Goal: Task Accomplishment & Management: Manage account settings

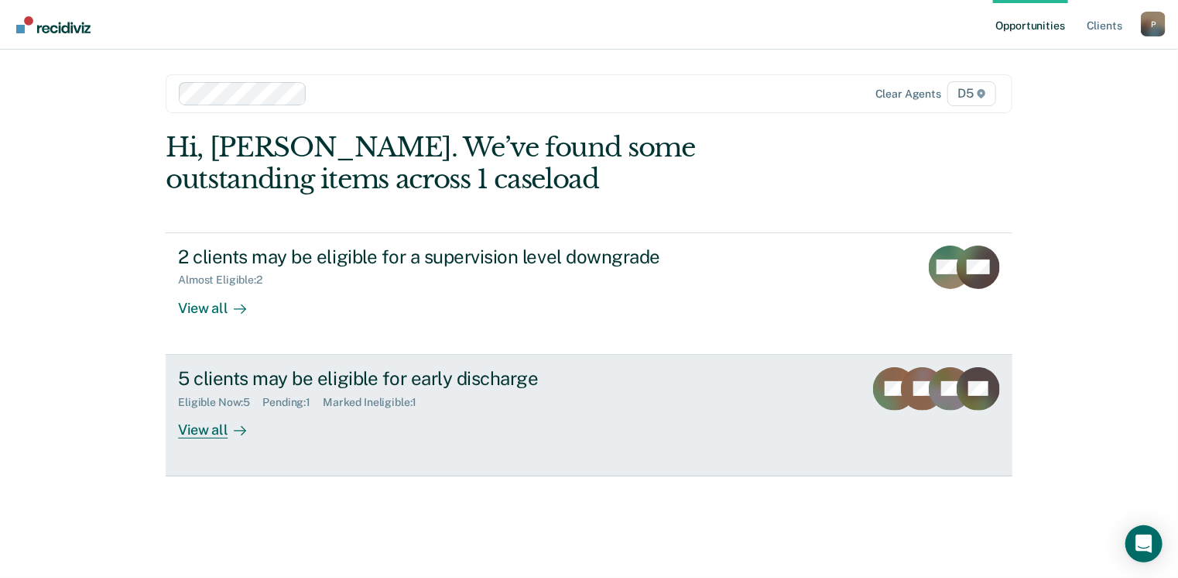
click at [218, 430] on div "View all" at bounding box center [221, 423] width 87 height 30
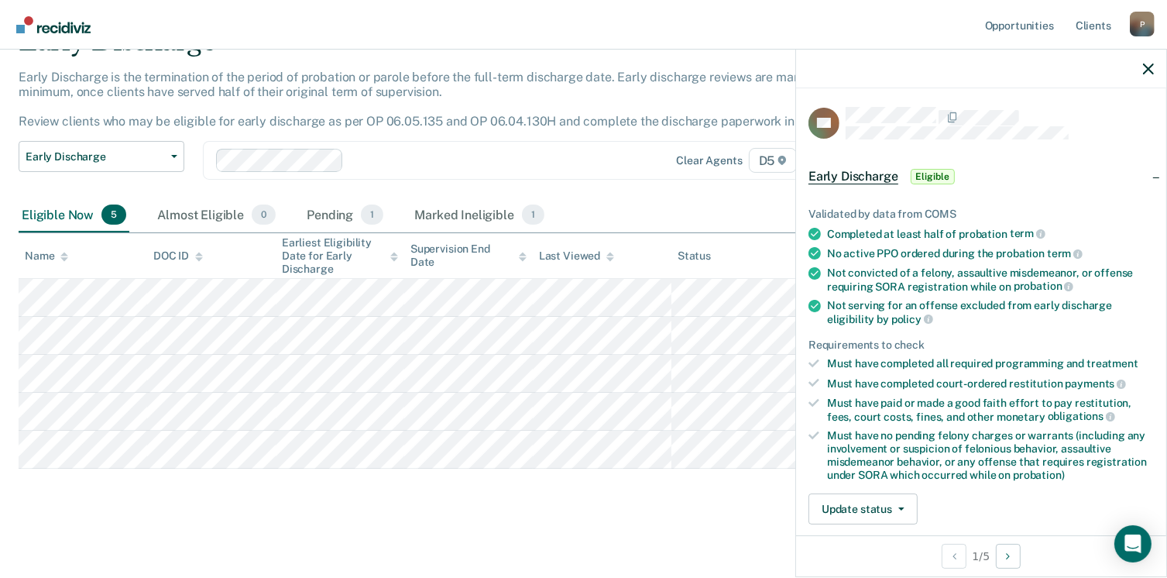
scroll to position [341, 0]
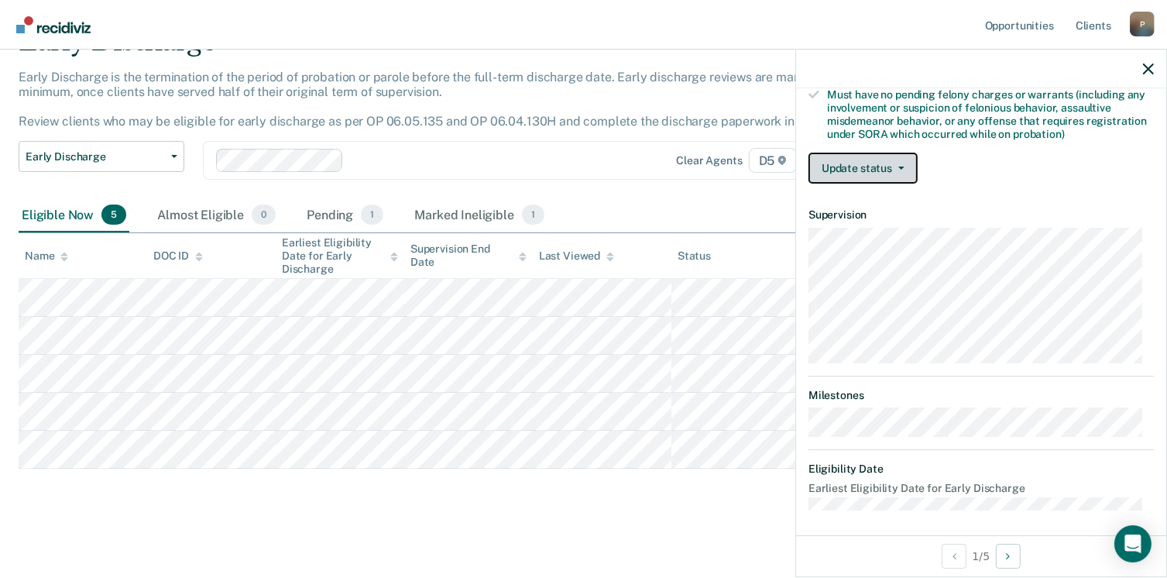
click at [898, 166] on icon "button" at bounding box center [901, 167] width 6 height 3
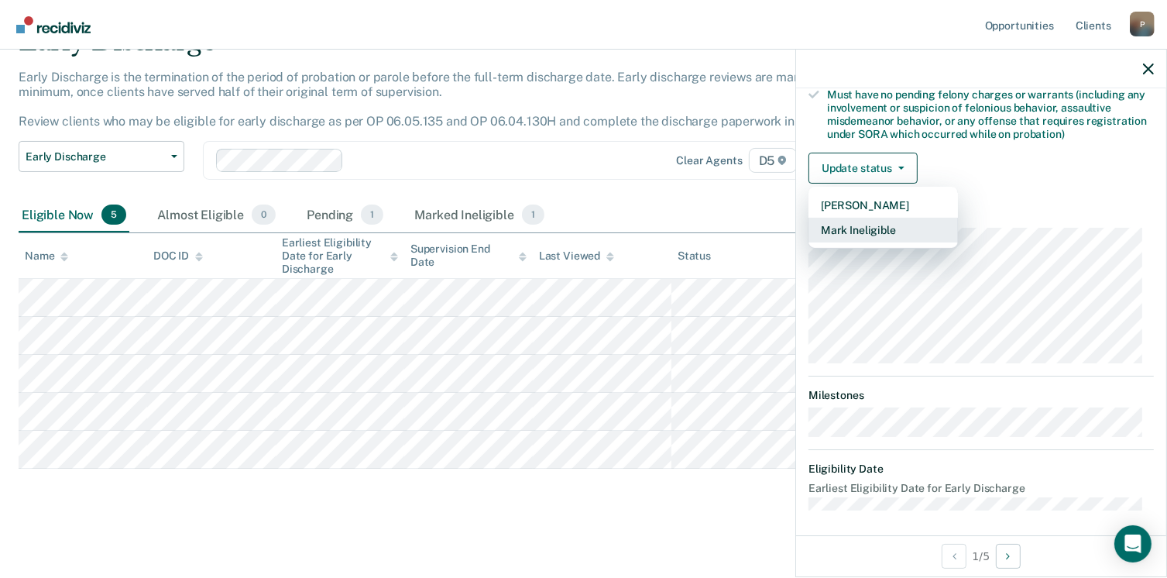
click at [875, 221] on button "Mark Ineligible" at bounding box center [882, 230] width 149 height 25
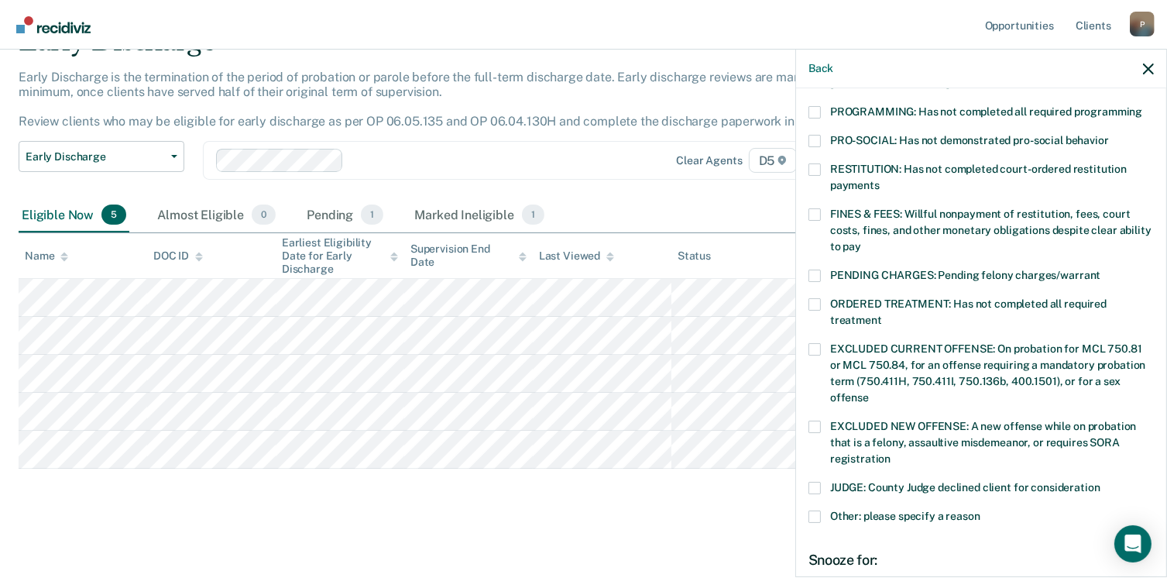
click at [821, 269] on label "PENDING CHARGES: Pending felony charges/warrant" at bounding box center [980, 277] width 345 height 16
click at [1100, 269] on input "PENDING CHARGES: Pending felony charges/warrant" at bounding box center [1100, 269] width 0 height 0
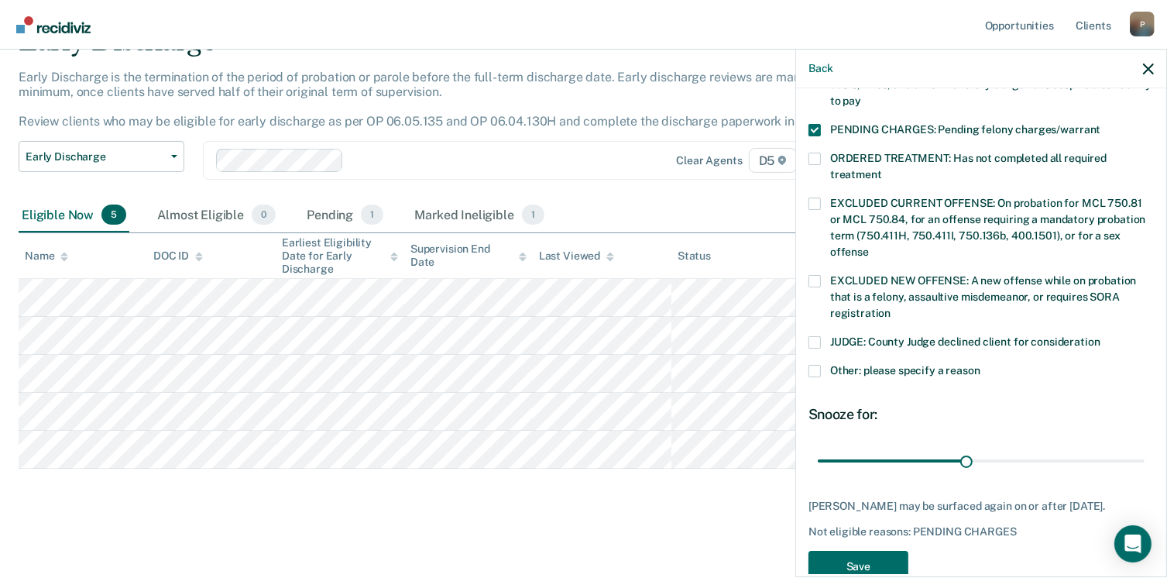
scroll to position [504, 0]
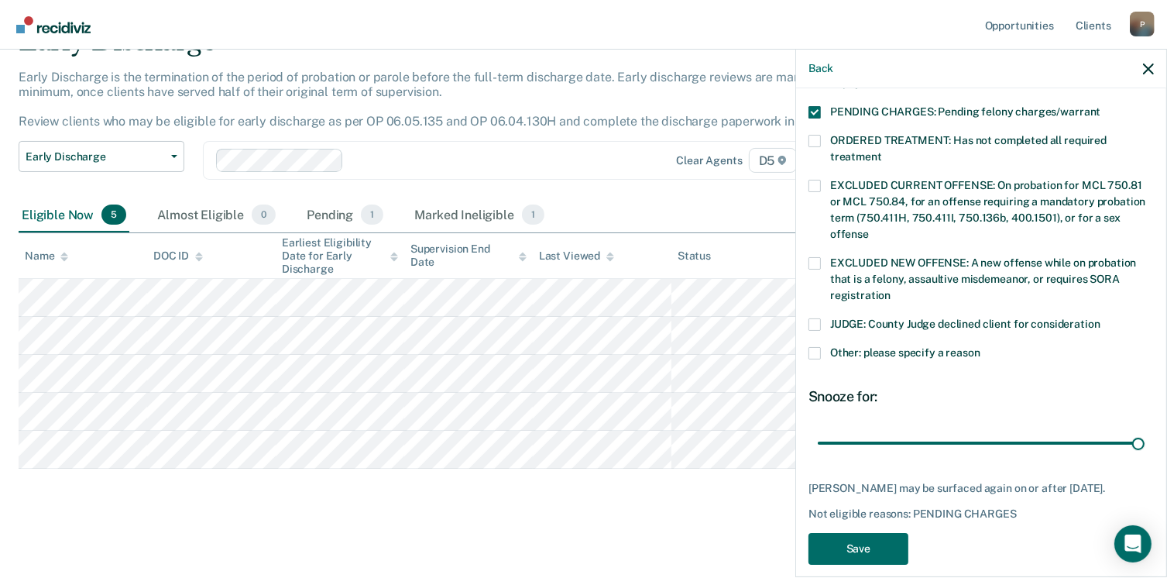
drag, startPoint x: 959, startPoint y: 430, endPoint x: 1164, endPoint y: 419, distance: 205.5
type input "65"
click at [1144, 430] on input "range" at bounding box center [981, 443] width 327 height 27
drag, startPoint x: 859, startPoint y: 531, endPoint x: 836, endPoint y: 531, distance: 23.2
click at [858, 533] on button "Save" at bounding box center [858, 549] width 100 height 32
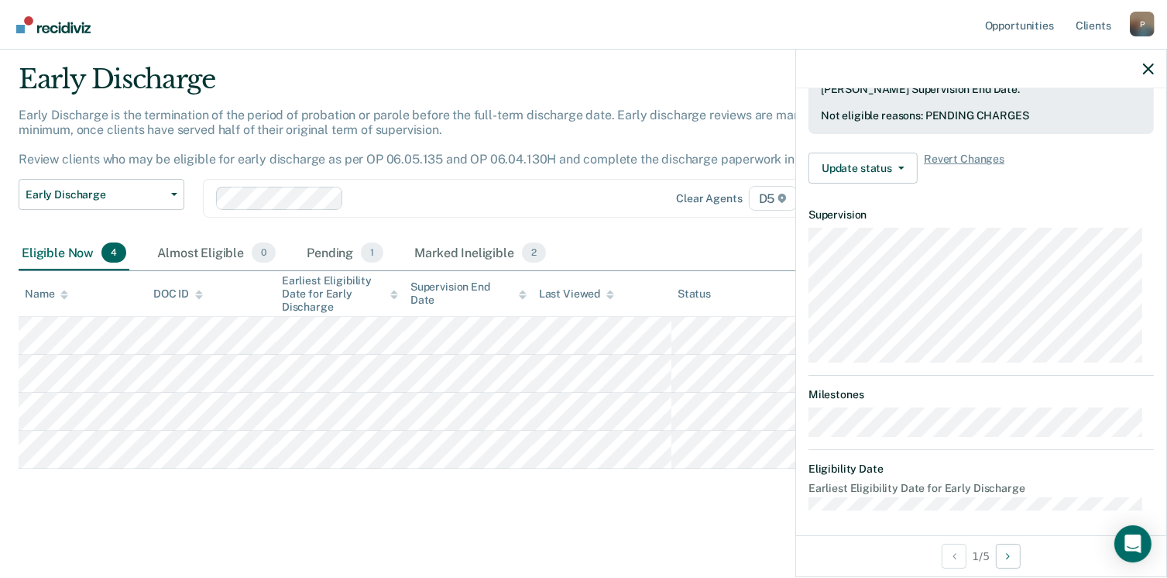
scroll to position [341, 0]
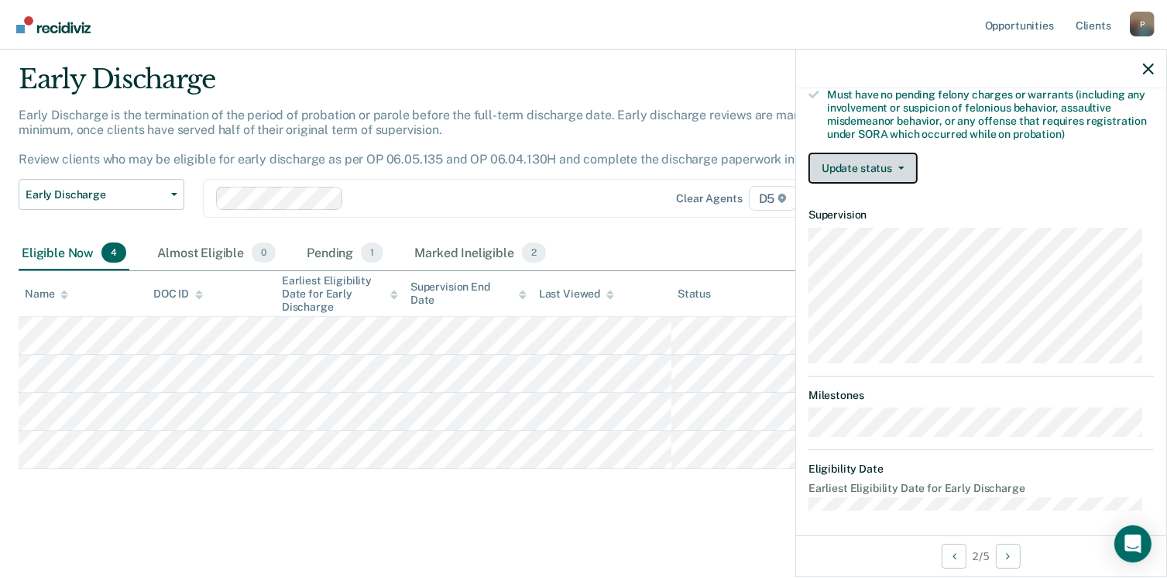
click at [906, 164] on button "Update status" at bounding box center [862, 168] width 109 height 31
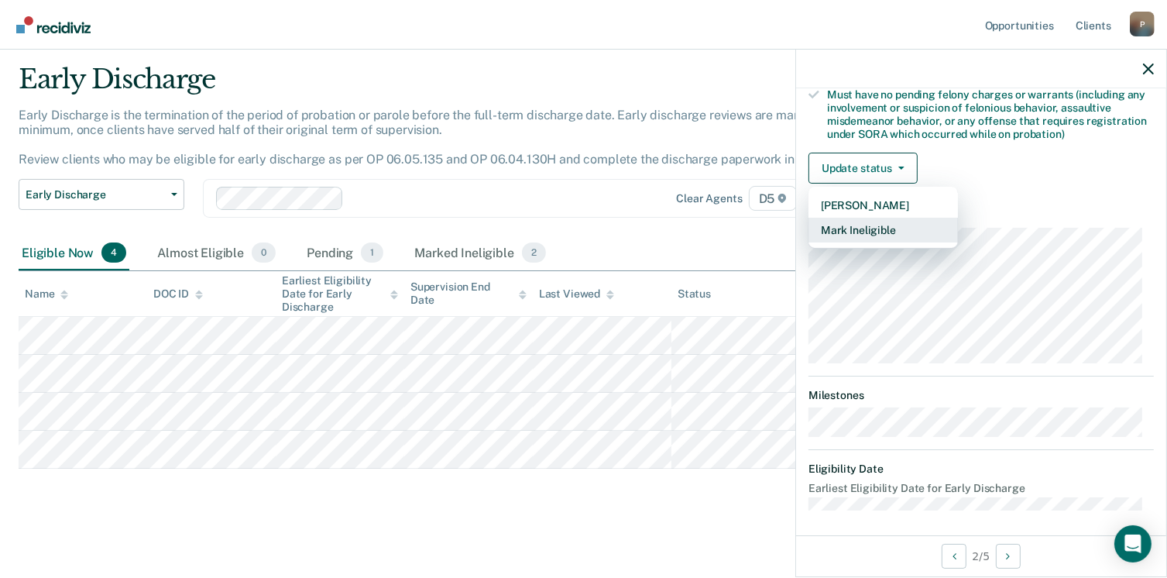
click at [879, 225] on button "Mark Ineligible" at bounding box center [882, 230] width 149 height 25
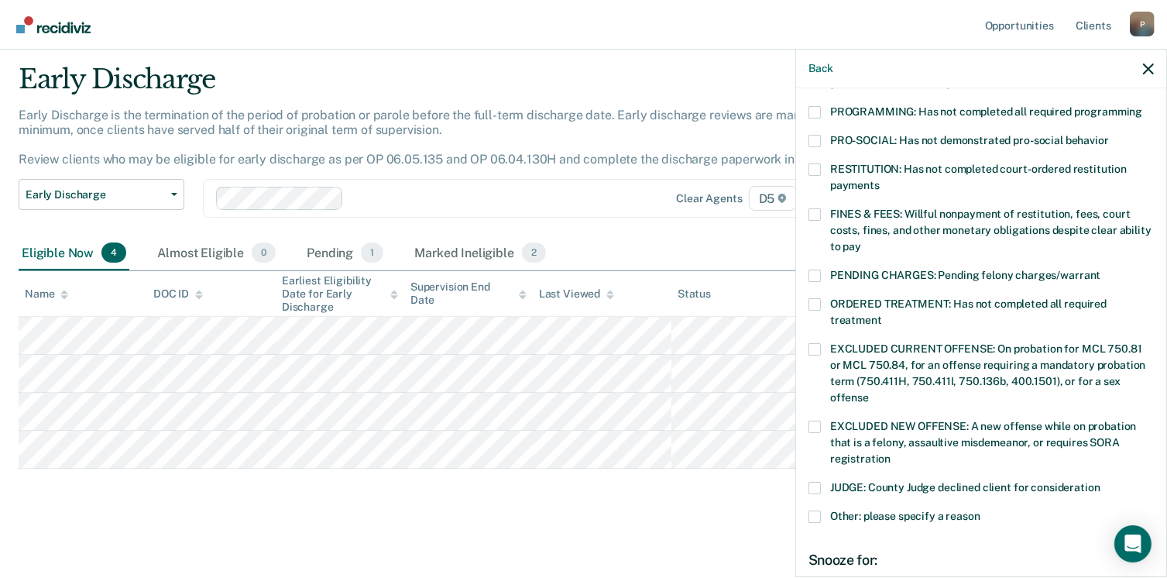
scroll to position [504, 0]
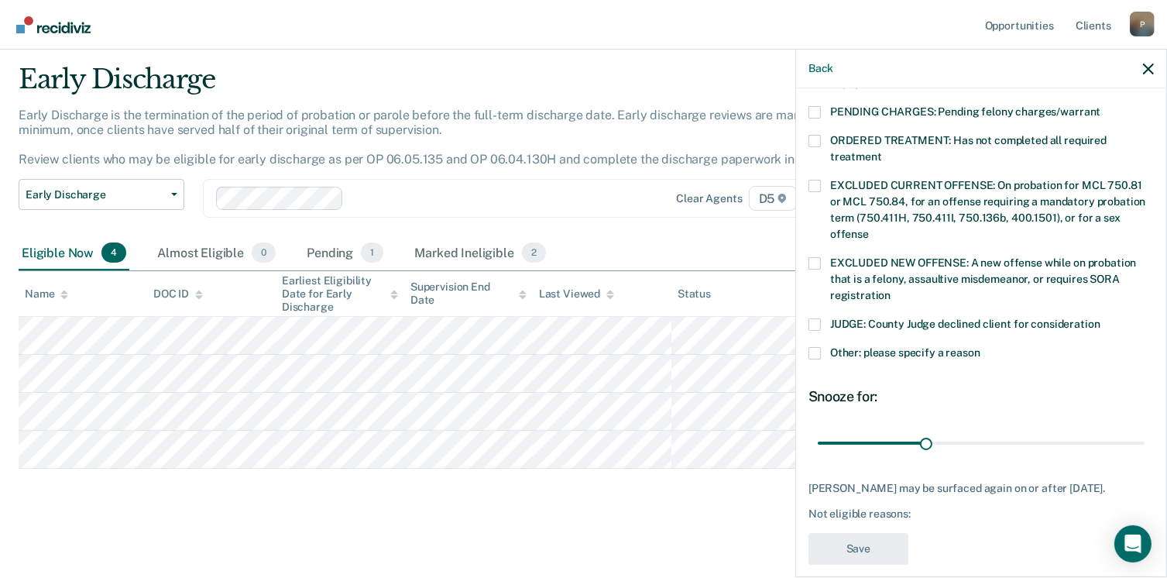
click at [851, 346] on span "Other: please specify a reason" at bounding box center [905, 352] width 150 height 12
click at [980, 347] on input "Other: please specify a reason" at bounding box center [980, 347] width 0 height 0
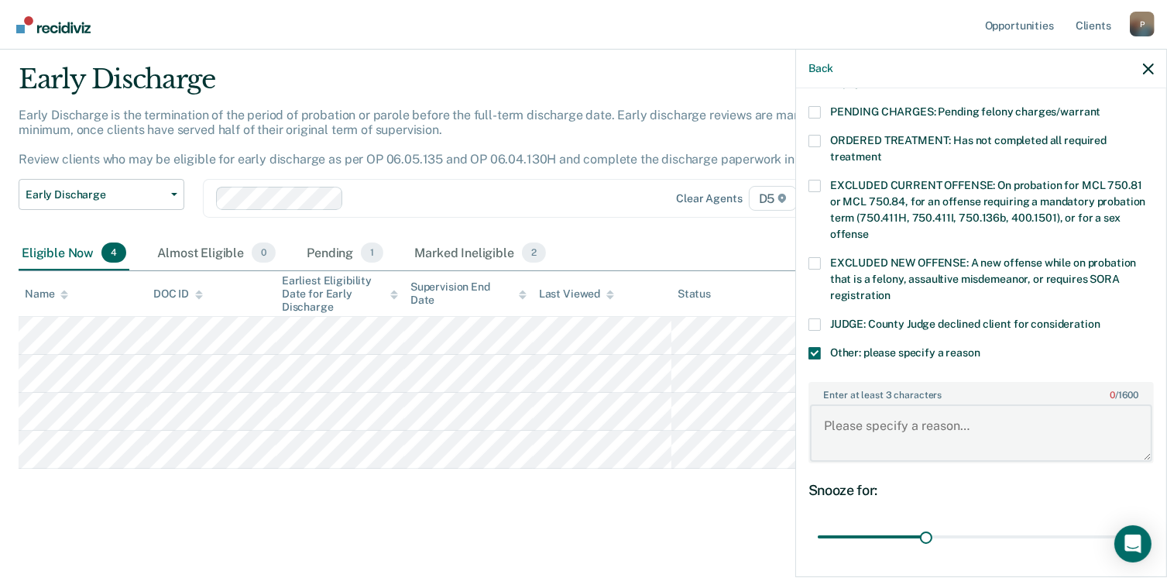
click at [871, 428] on textarea "Enter at least 3 characters 0 / 1600" at bounding box center [981, 432] width 342 height 57
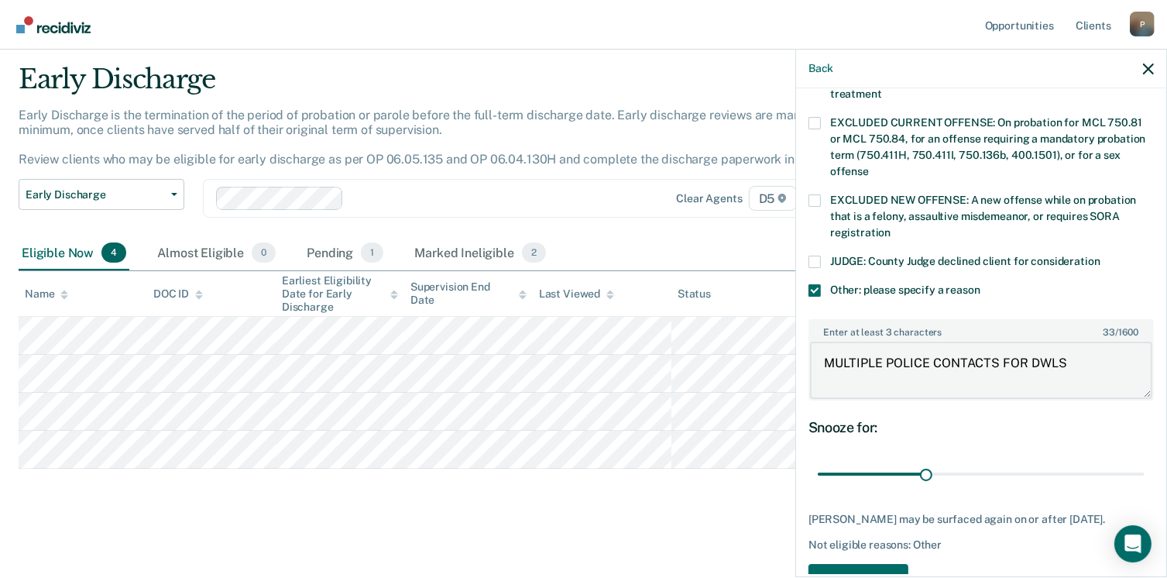
scroll to position [596, 0]
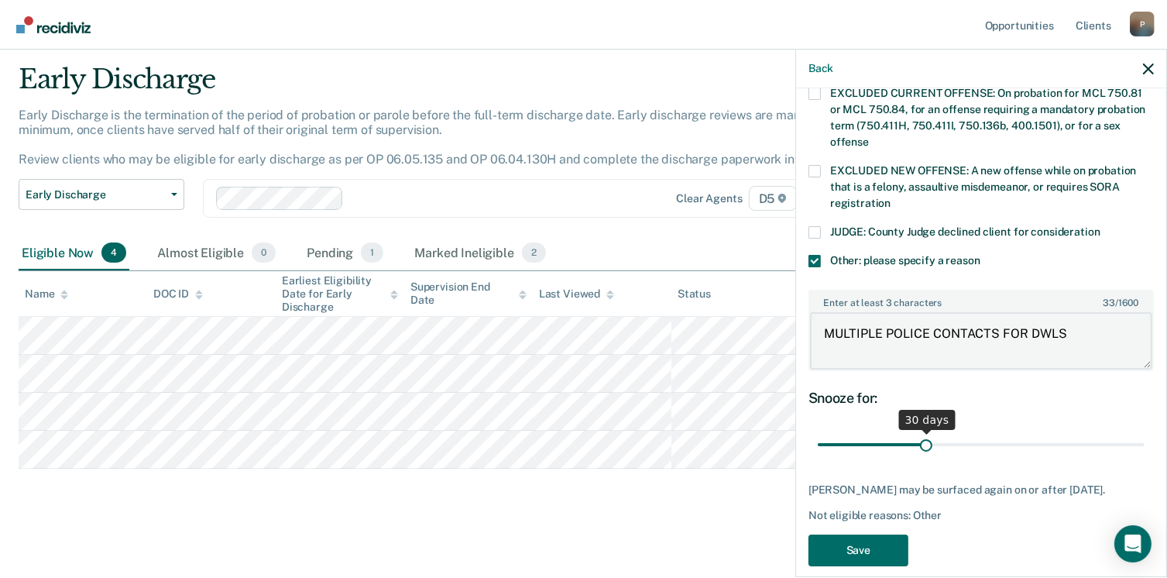
type textarea "MULTIPLE POLICE CONTACTS FOR DWLS"
drag, startPoint x: 923, startPoint y: 428, endPoint x: 1174, endPoint y: 425, distance: 251.6
type input "90"
click at [1144, 431] on input "range" at bounding box center [981, 444] width 327 height 27
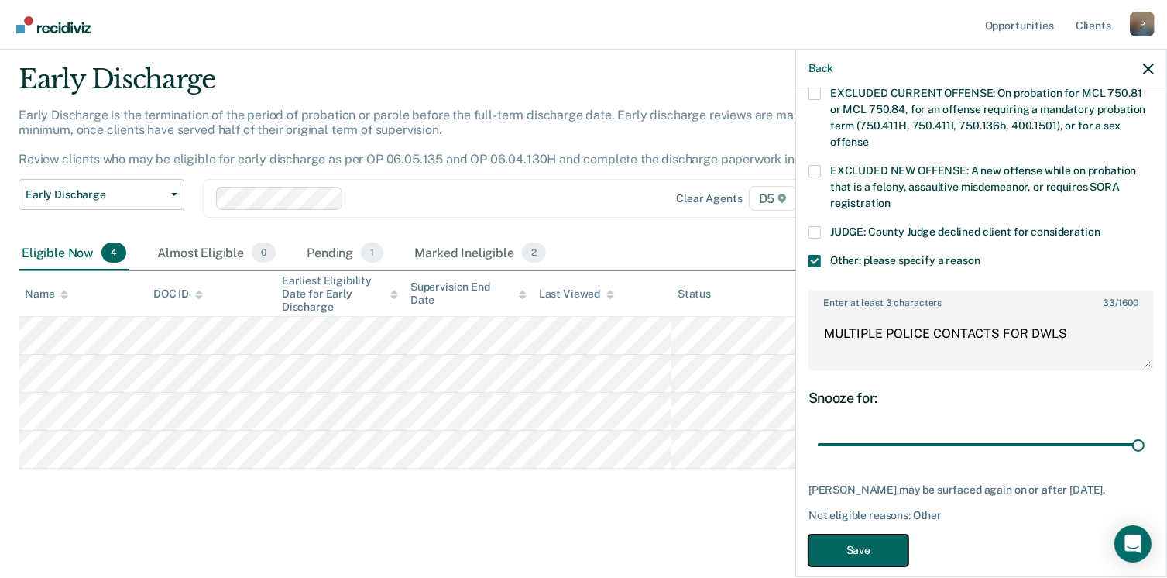
click at [833, 534] on button "Save" at bounding box center [858, 550] width 100 height 32
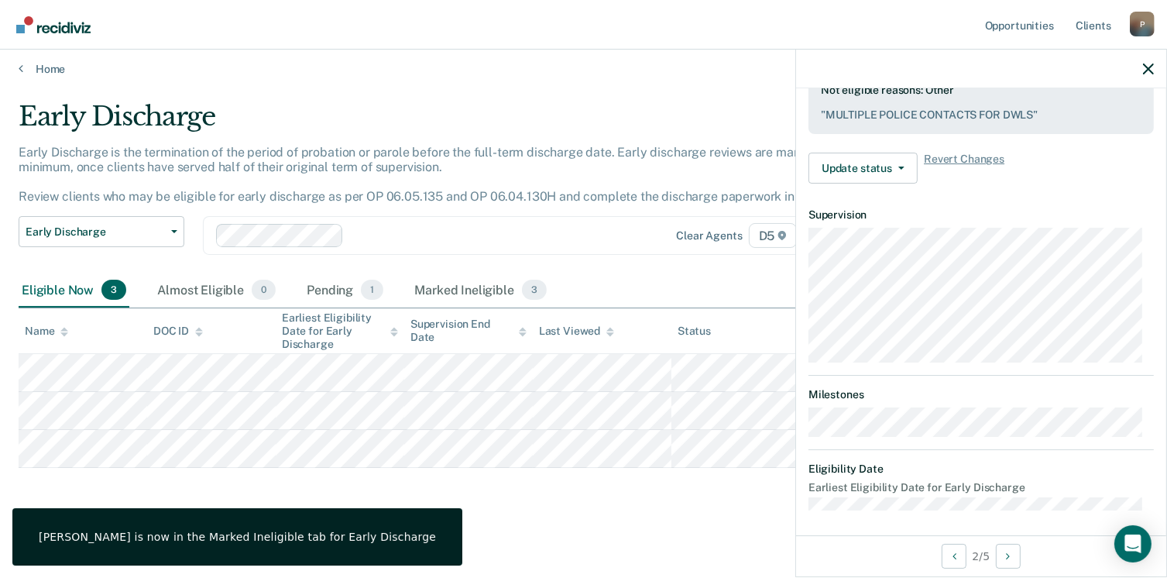
scroll to position [341, 0]
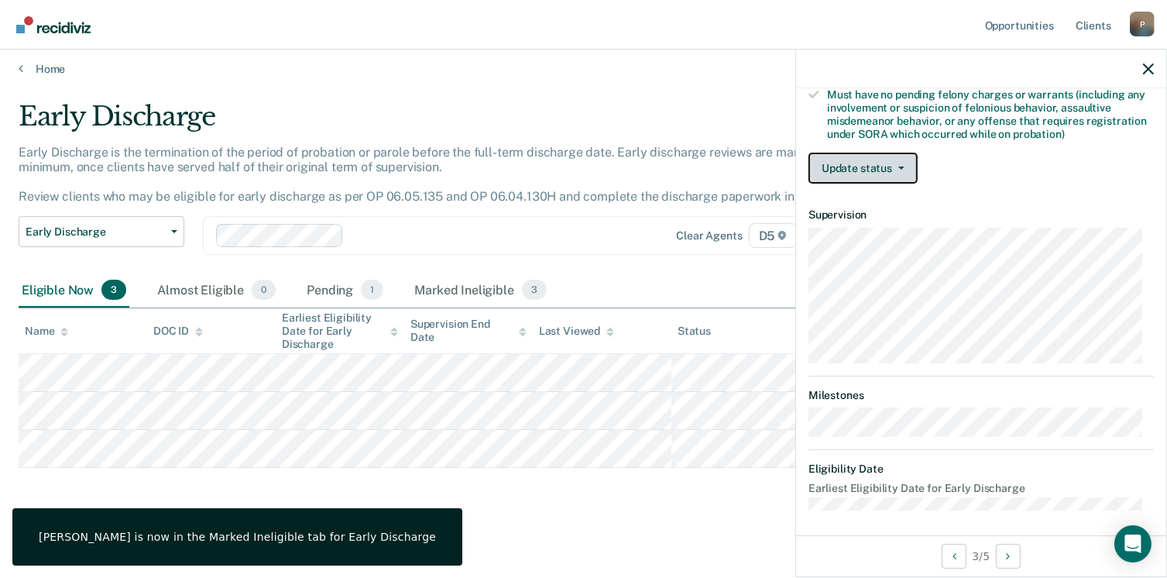
click at [906, 173] on button "Update status" at bounding box center [862, 168] width 109 height 31
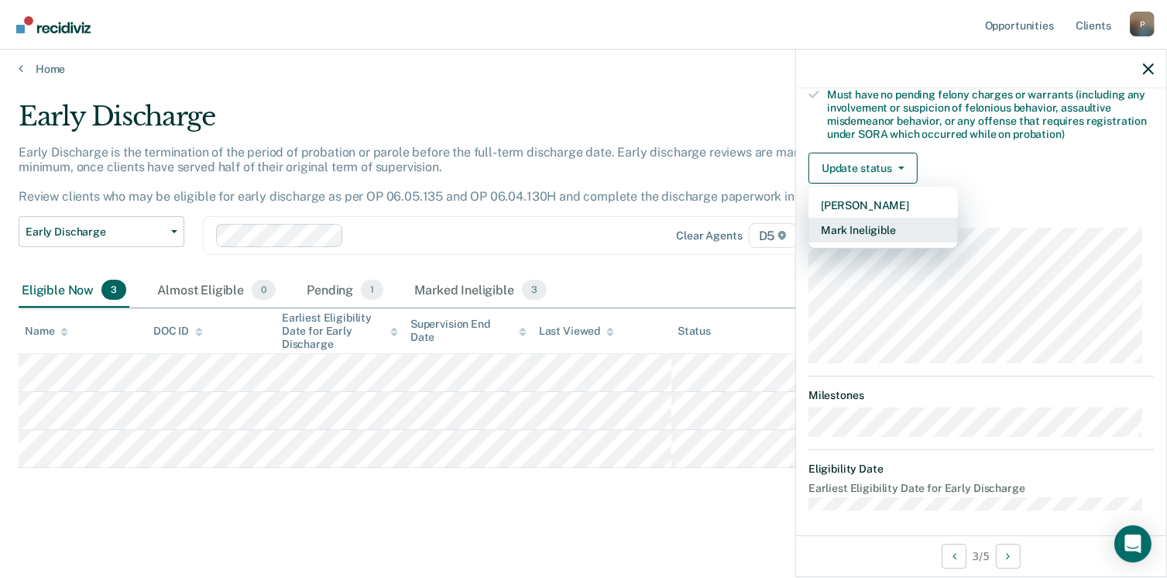
click at [892, 223] on button "Mark Ineligible" at bounding box center [882, 230] width 149 height 25
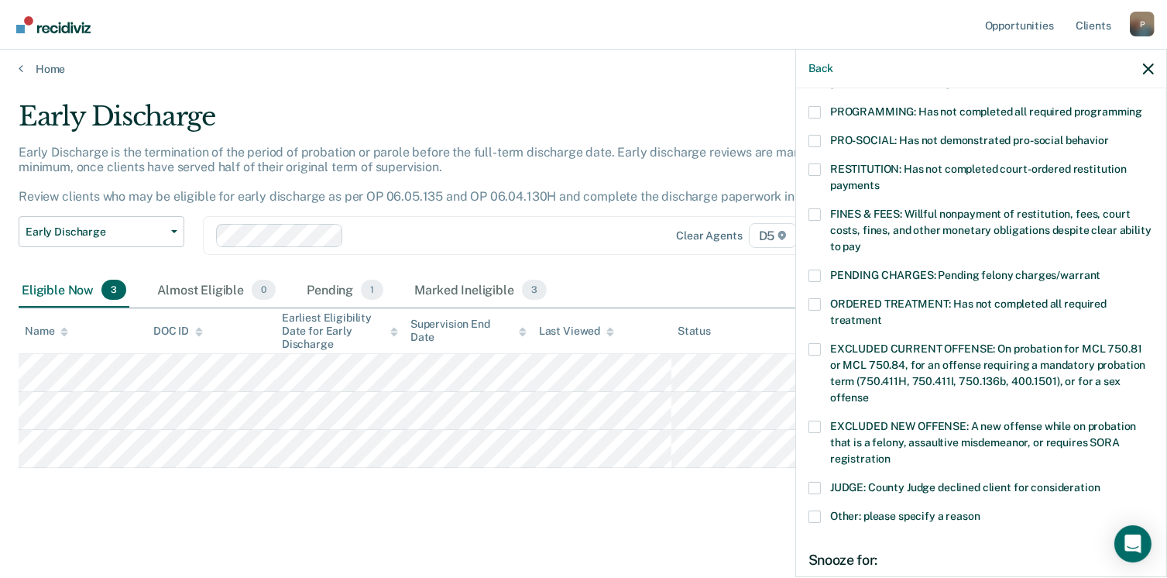
click at [818, 343] on span at bounding box center [814, 349] width 12 height 12
click at [869, 392] on input "EXCLUDED CURRENT OFFENSE: On probation for MCL 750.81 or MCL 750.84, for an off…" at bounding box center [869, 392] width 0 height 0
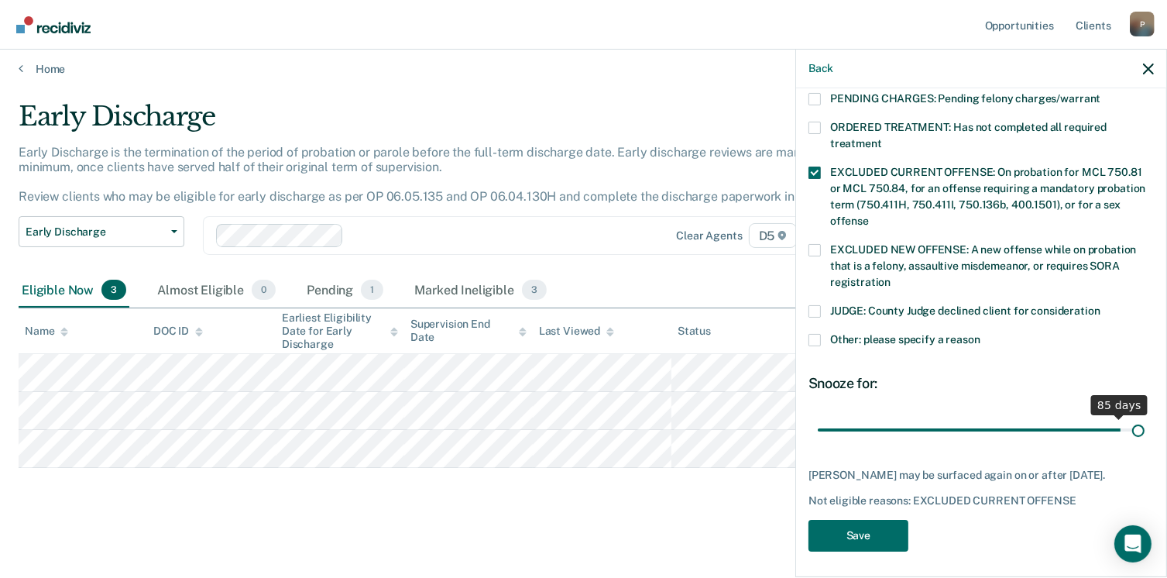
drag, startPoint x: 920, startPoint y: 412, endPoint x: 1186, endPoint y: 410, distance: 266.3
type input "90"
click at [1144, 417] on input "range" at bounding box center [981, 430] width 327 height 27
click at [878, 520] on button "Save" at bounding box center [858, 535] width 100 height 32
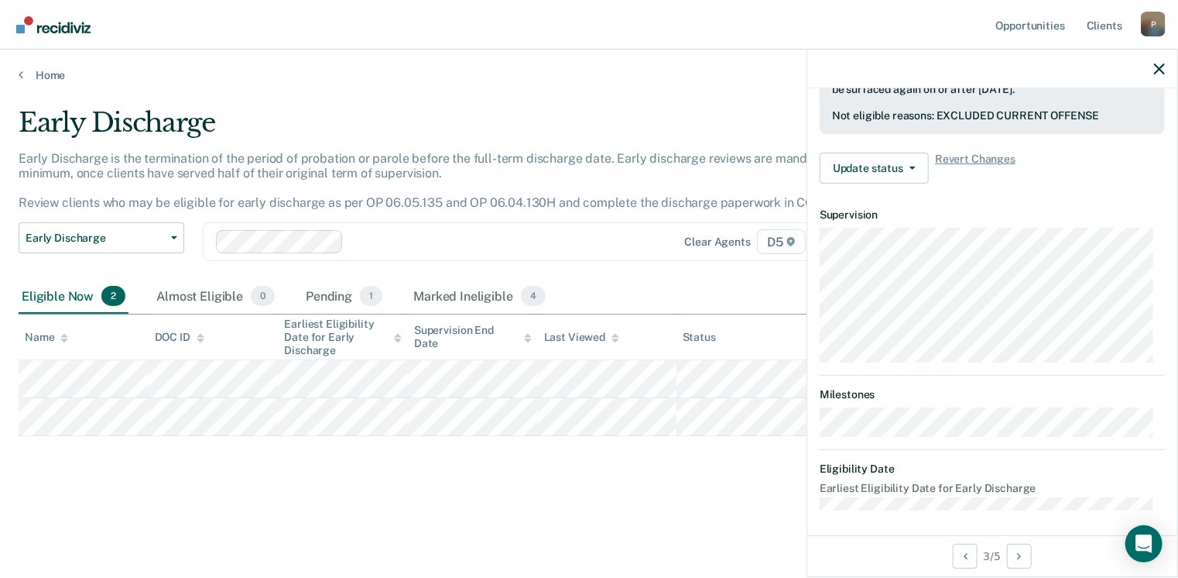
scroll to position [470, 0]
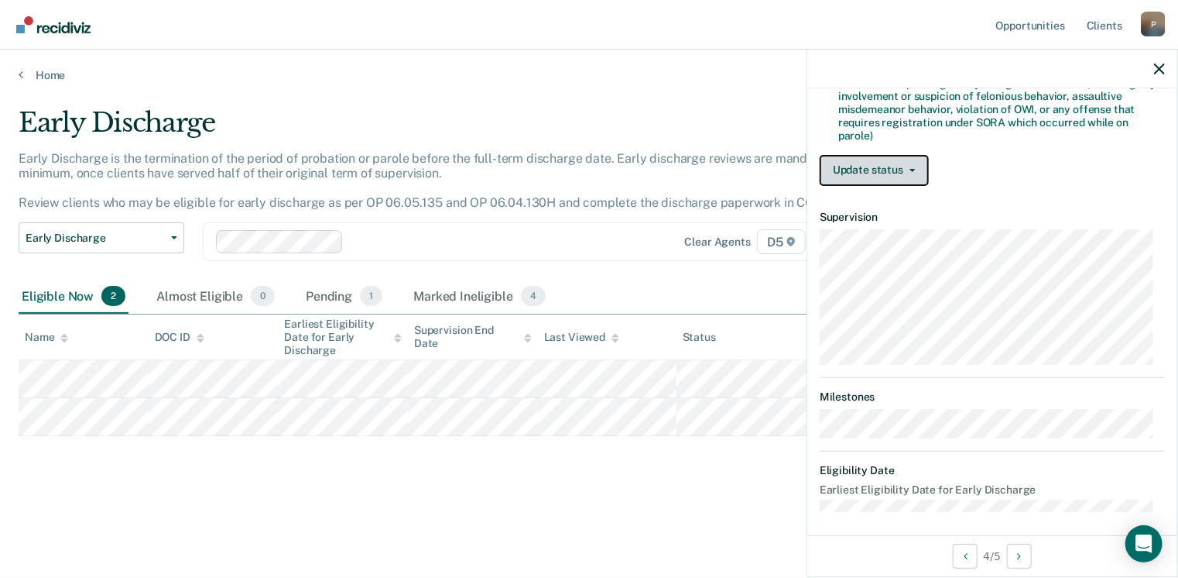
click at [910, 165] on button "Update status" at bounding box center [874, 170] width 109 height 31
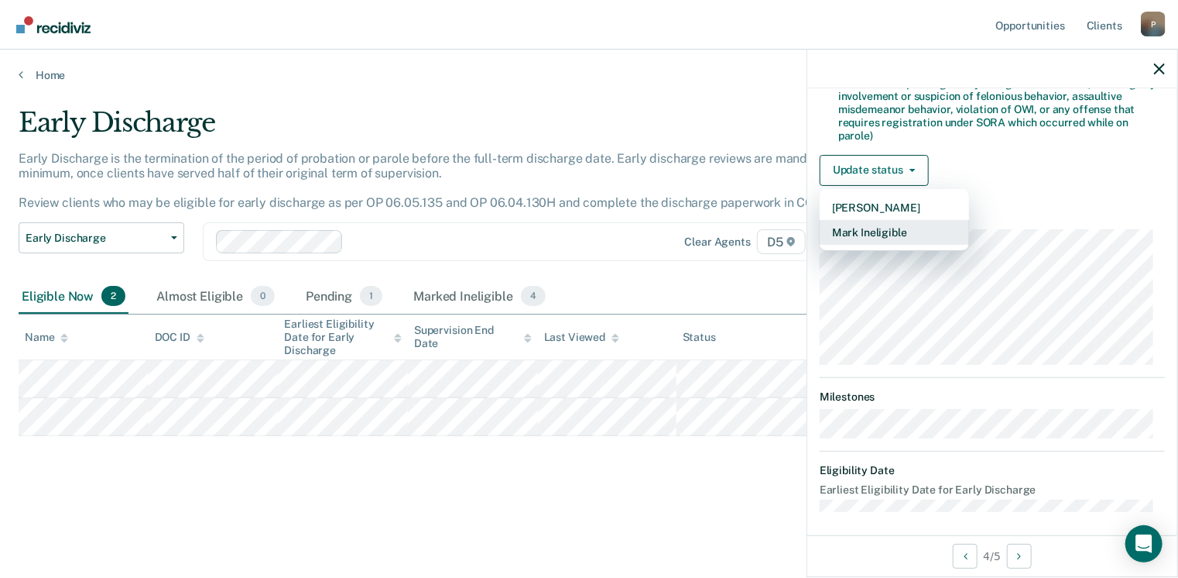
click at [871, 227] on button "Mark Ineligible" at bounding box center [894, 232] width 149 height 25
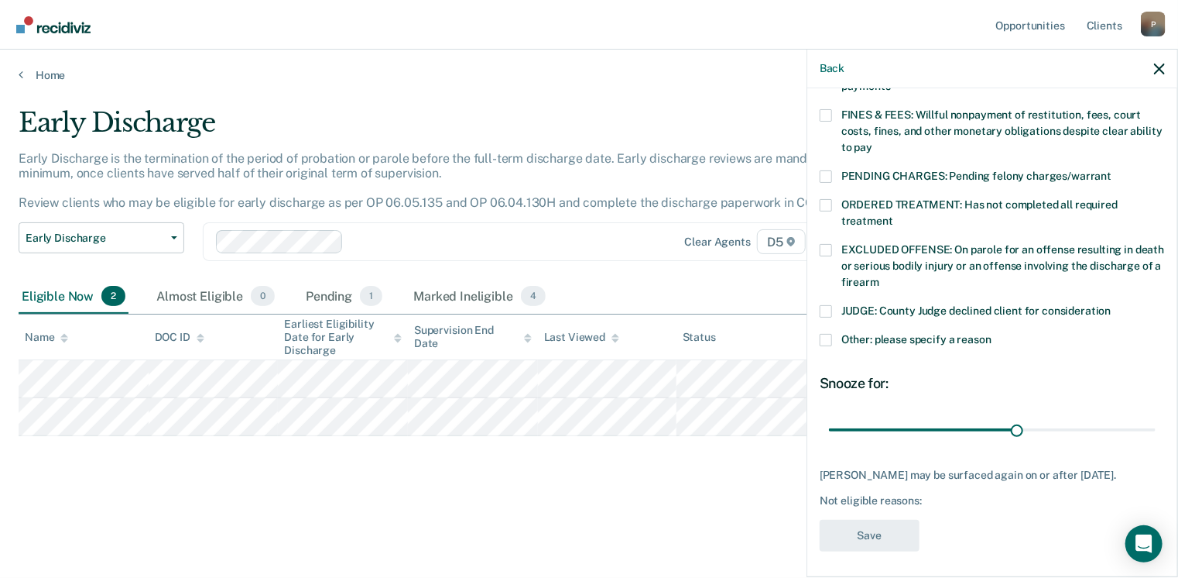
click at [827, 109] on span at bounding box center [826, 115] width 12 height 12
click at [873, 142] on input "FINES & FEES: Willful nonpayment of restitution, fees, court costs, fines, and …" at bounding box center [873, 142] width 0 height 0
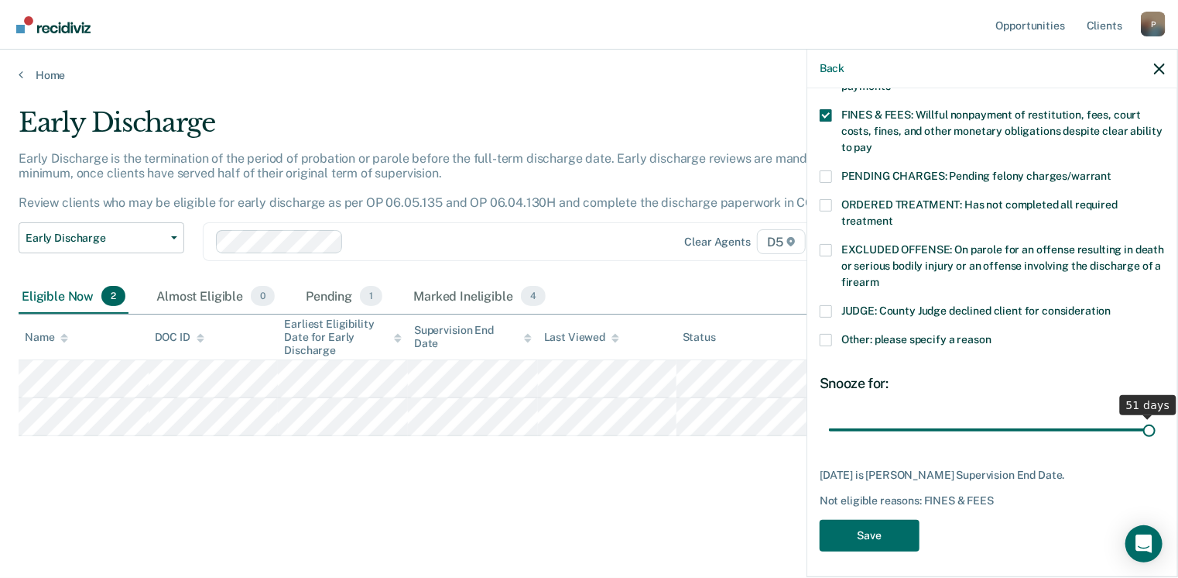
drag, startPoint x: 1015, startPoint y: 409, endPoint x: 1186, endPoint y: 403, distance: 171.2
type input "51"
click at [1156, 417] on input "range" at bounding box center [992, 430] width 327 height 27
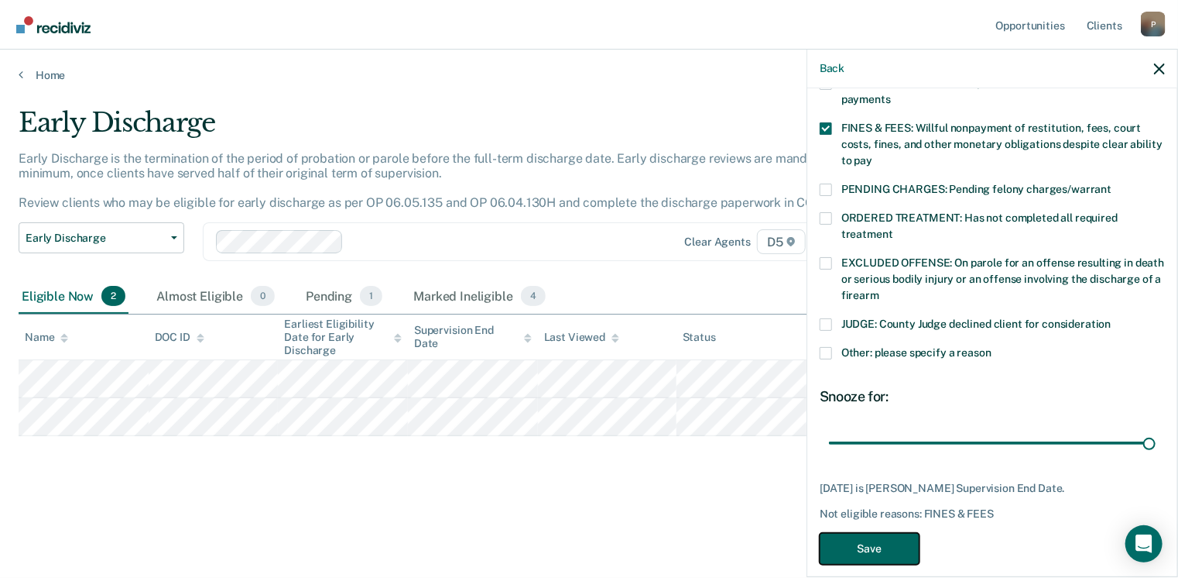
click at [861, 533] on button "Save" at bounding box center [870, 549] width 100 height 32
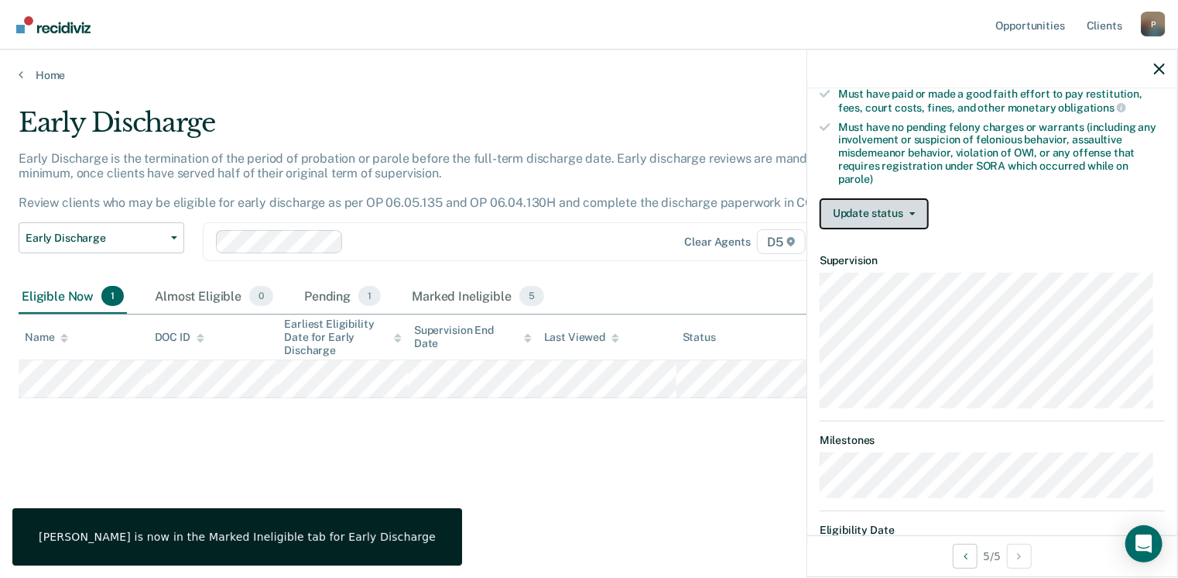
click at [910, 213] on button "Update status" at bounding box center [874, 213] width 109 height 31
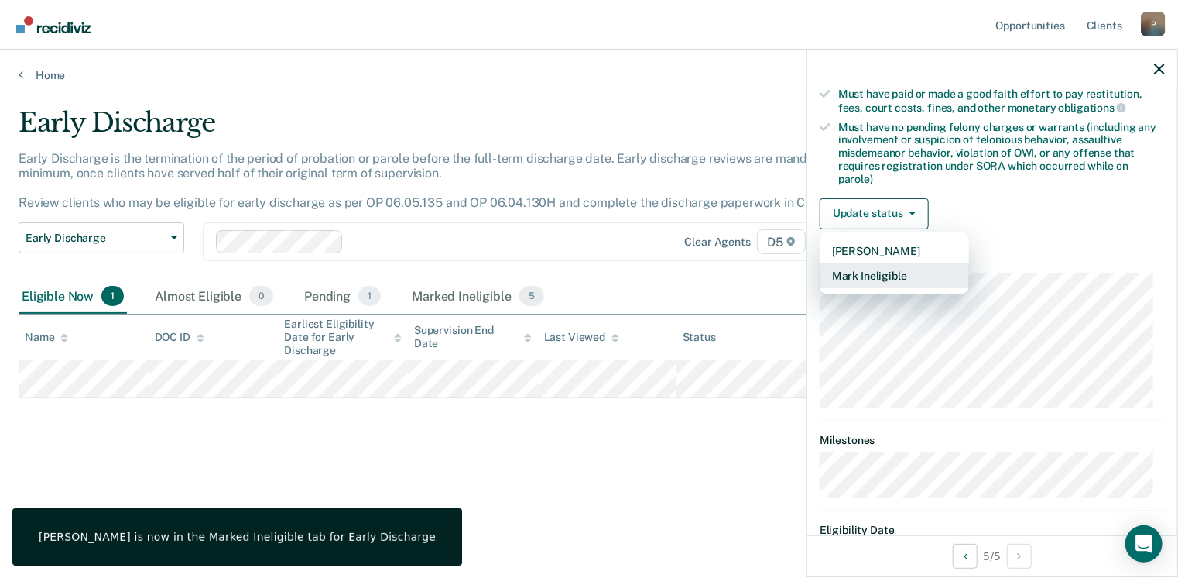
click at [897, 267] on button "Mark Ineligible" at bounding box center [894, 275] width 149 height 25
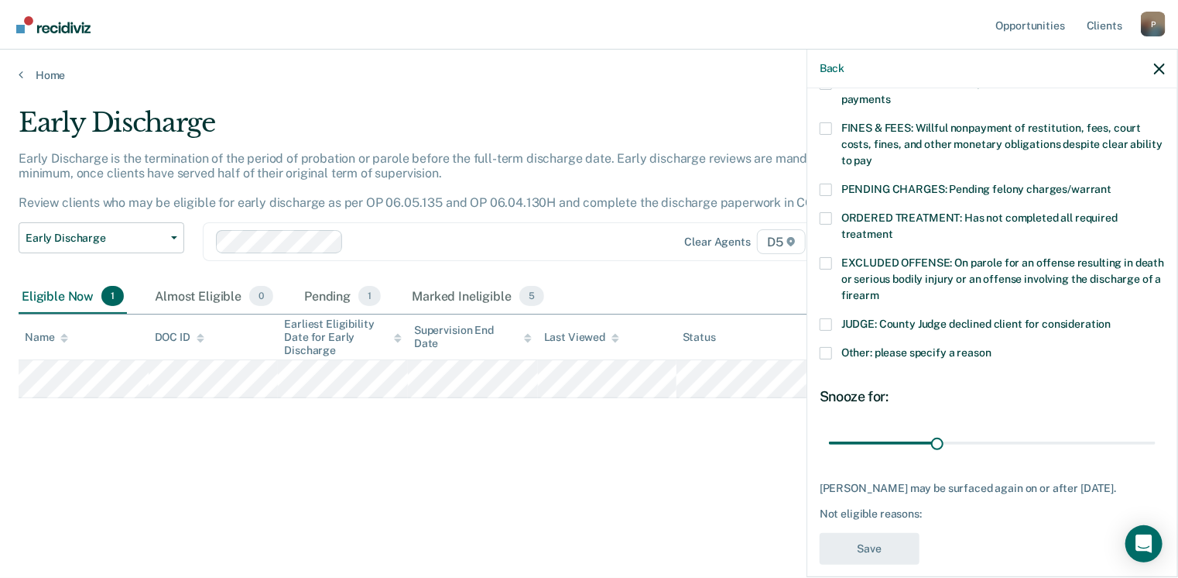
click at [862, 346] on span "Other: please specify a reason" at bounding box center [917, 352] width 150 height 12
click at [992, 347] on input "Other: please specify a reason" at bounding box center [992, 347] width 0 height 0
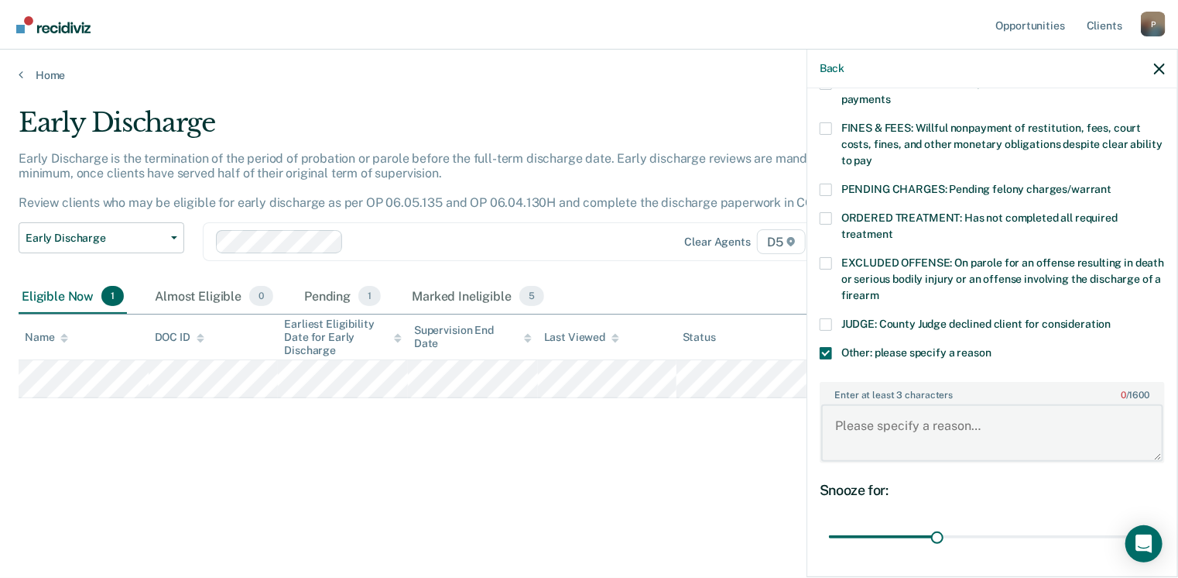
click at [849, 409] on textarea "Enter at least 3 characters 0 / 1600" at bounding box center [992, 432] width 342 height 57
type textarea "INCONSISTENT WITH REPORTING"
drag, startPoint x: 935, startPoint y: 516, endPoint x: 1196, endPoint y: 520, distance: 261.0
type input "90"
click at [1156, 523] on input "range" at bounding box center [992, 536] width 327 height 27
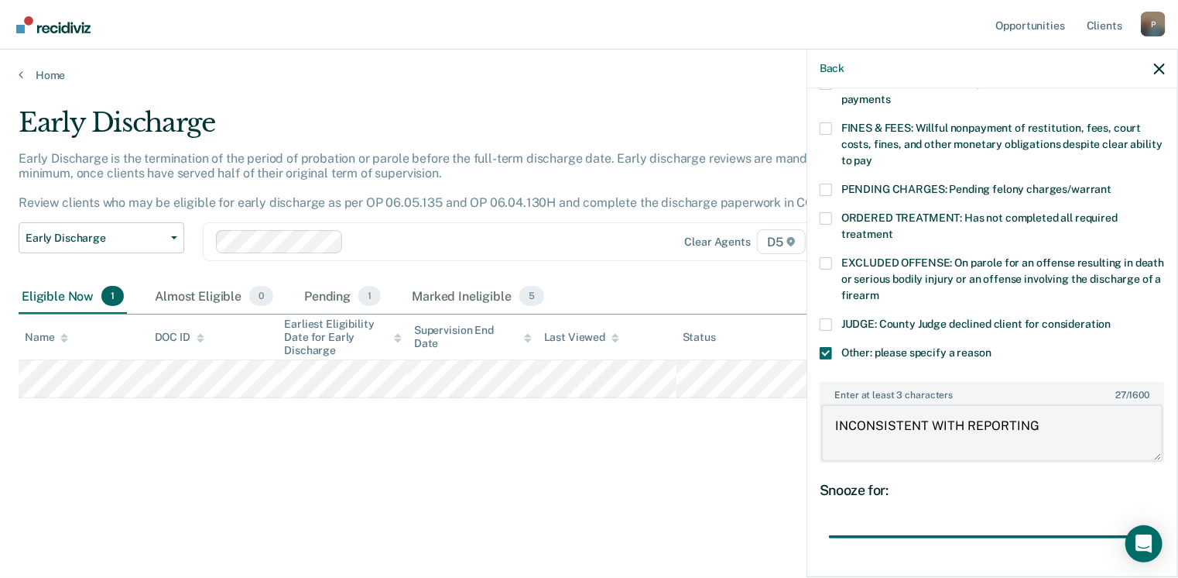
click at [1049, 409] on textarea "INCONSISTENT WITH REPORTING" at bounding box center [992, 432] width 342 height 57
click at [956, 408] on textarea "INCONSISTENT WITH REPORTING HABITS" at bounding box center [992, 432] width 342 height 57
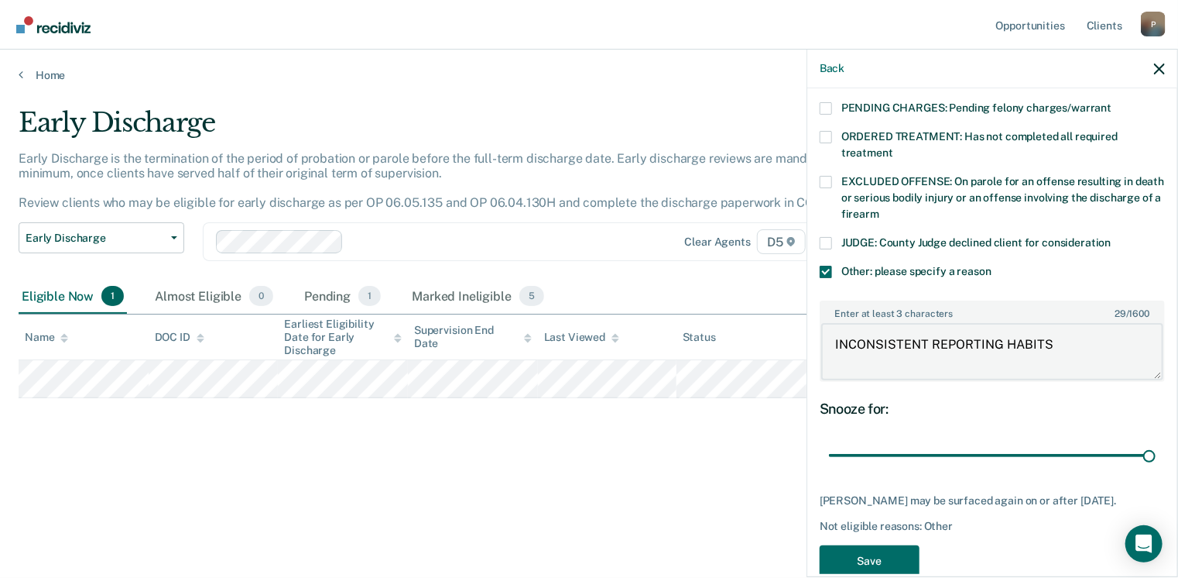
scroll to position [532, 0]
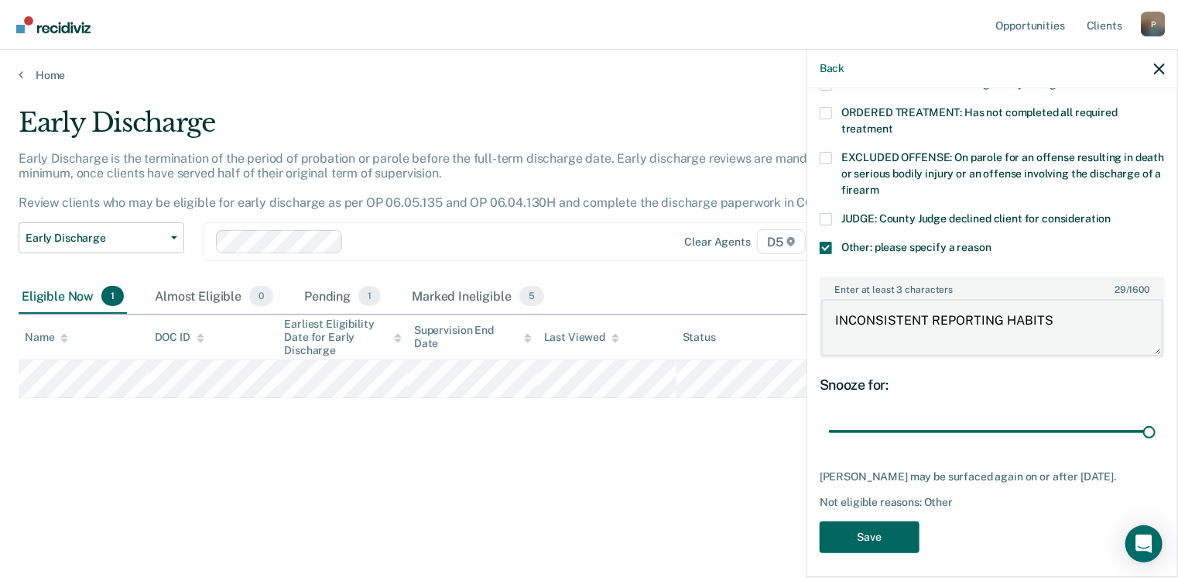
type textarea "INCONSISTENT REPORTING HABITS"
click at [883, 527] on button "Save" at bounding box center [870, 537] width 100 height 32
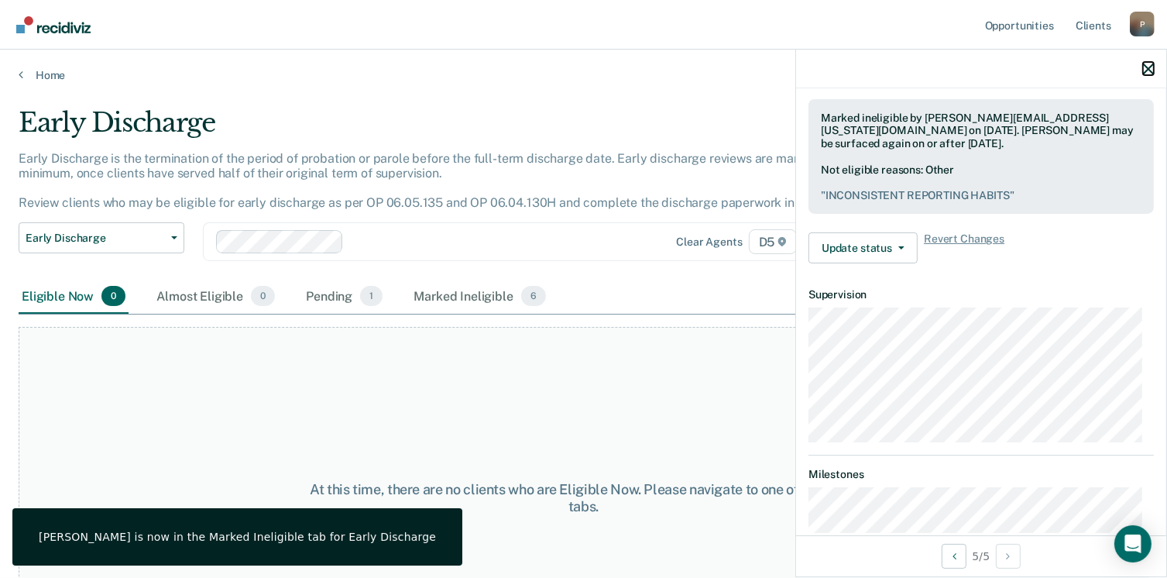
click at [1149, 66] on icon "button" at bounding box center [1148, 68] width 11 height 11
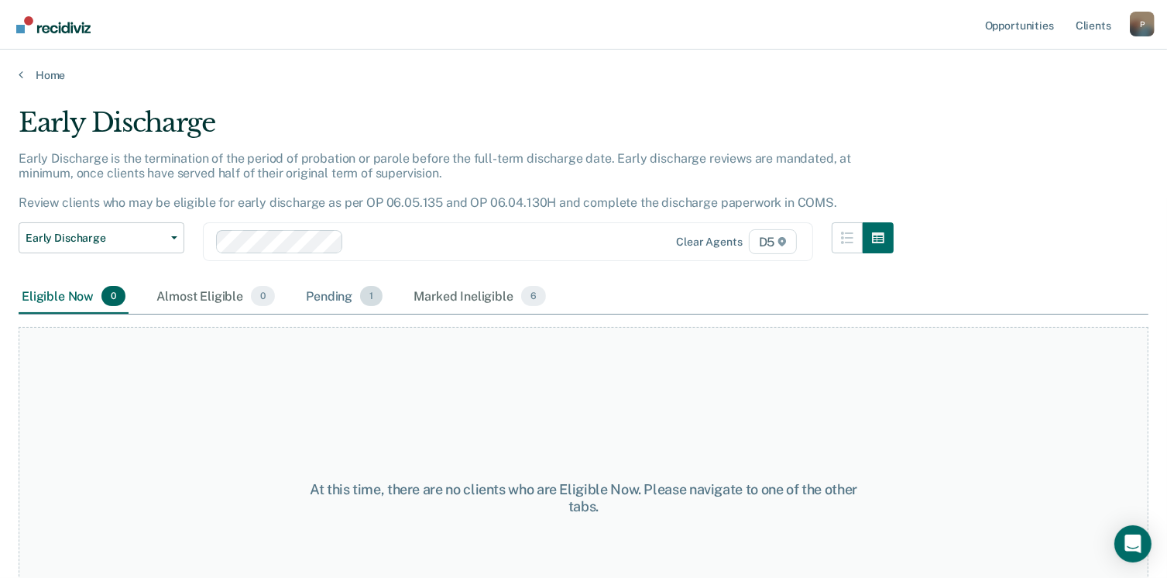
click at [324, 289] on div "Pending 1" at bounding box center [344, 296] width 83 height 34
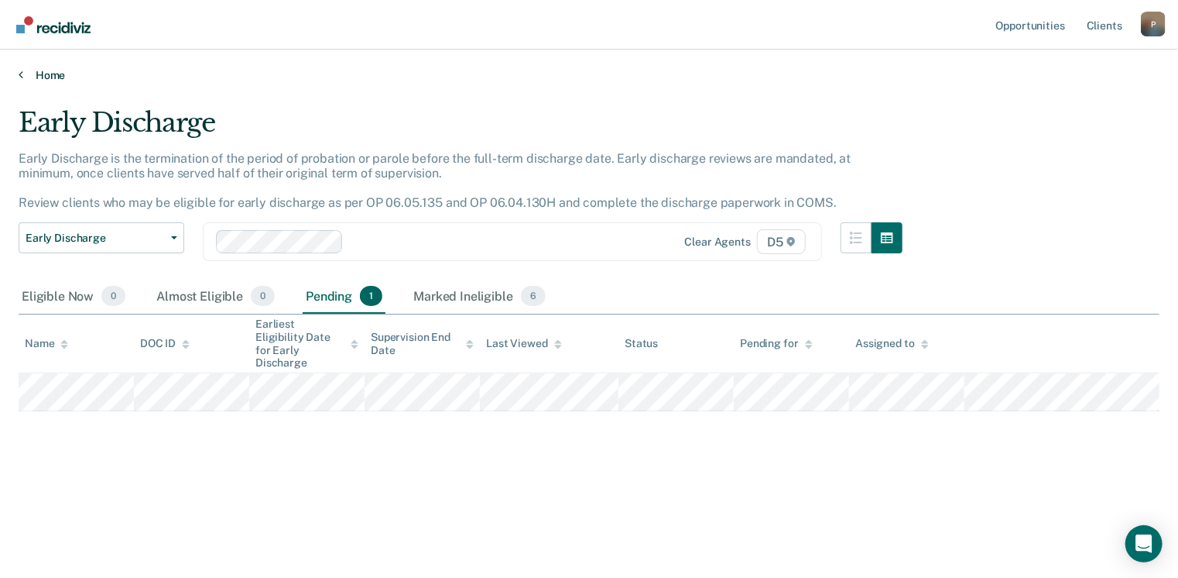
click at [39, 76] on link "Home" at bounding box center [589, 75] width 1141 height 14
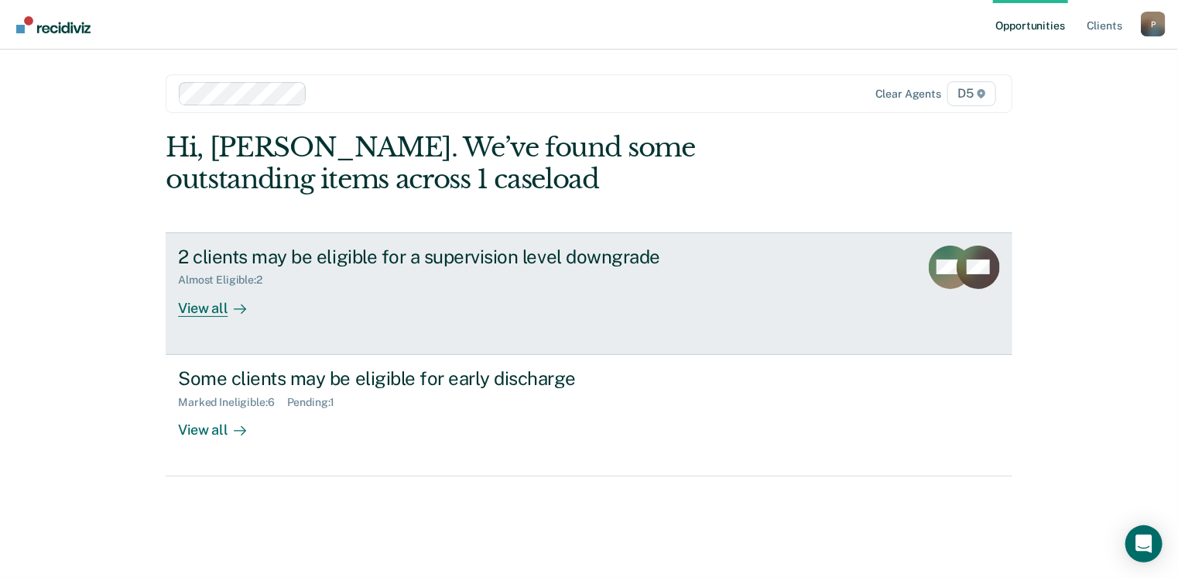
click at [440, 323] on link "2 clients may be eligible for a supervision level downgrade Almost Eligible : 2…" at bounding box center [589, 293] width 847 height 122
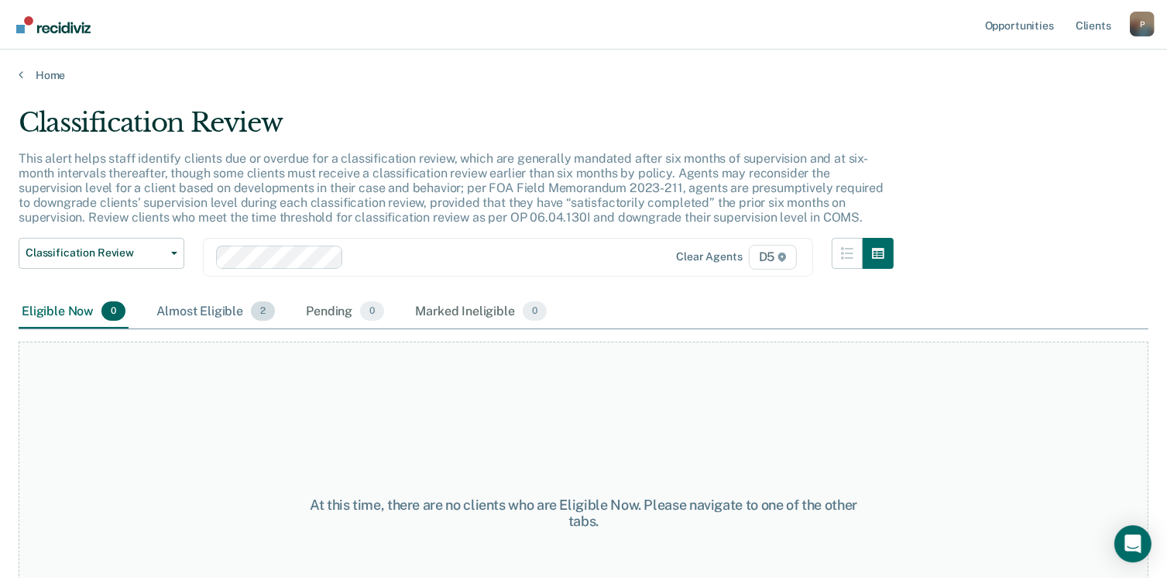
click at [240, 316] on div "Almost Eligible 2" at bounding box center [215, 312] width 125 height 34
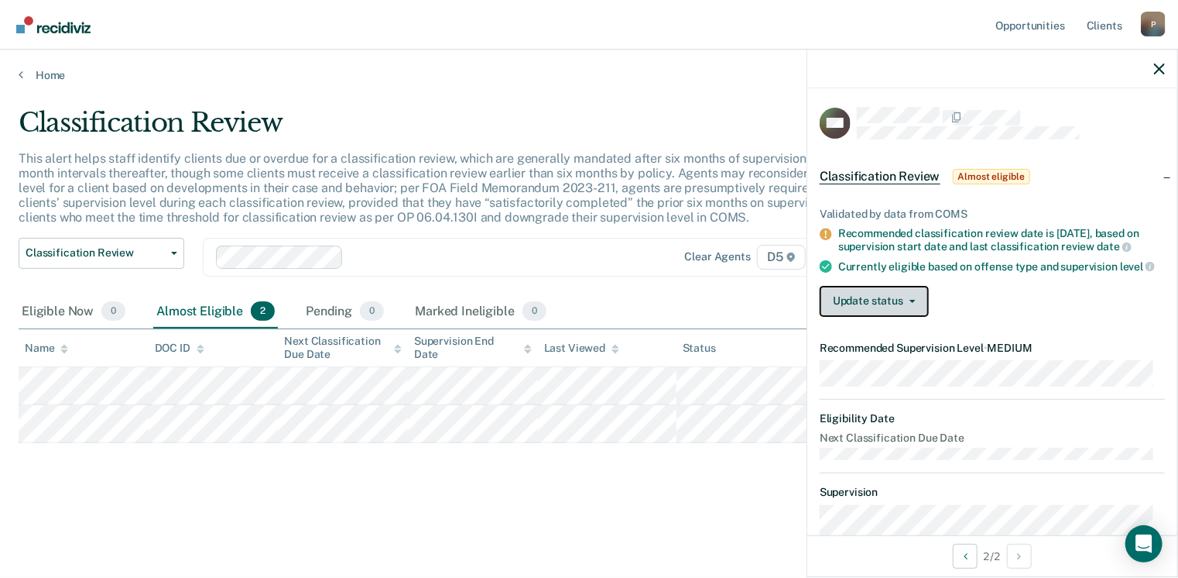
click at [914, 316] on button "Update status" at bounding box center [874, 301] width 109 height 31
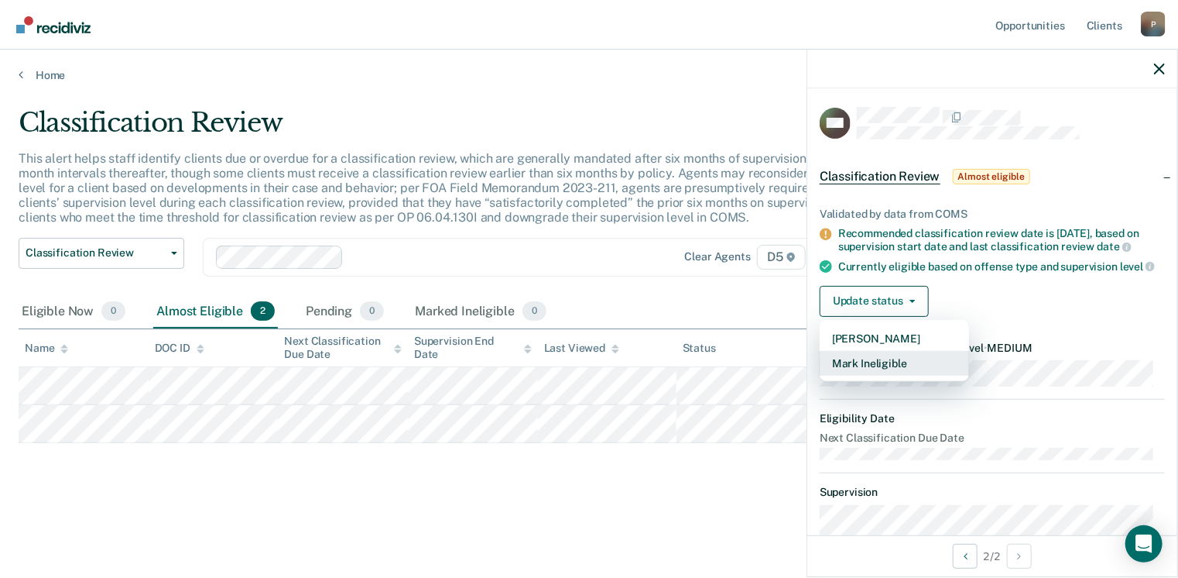
click at [880, 375] on button "Mark Ineligible" at bounding box center [894, 363] width 149 height 25
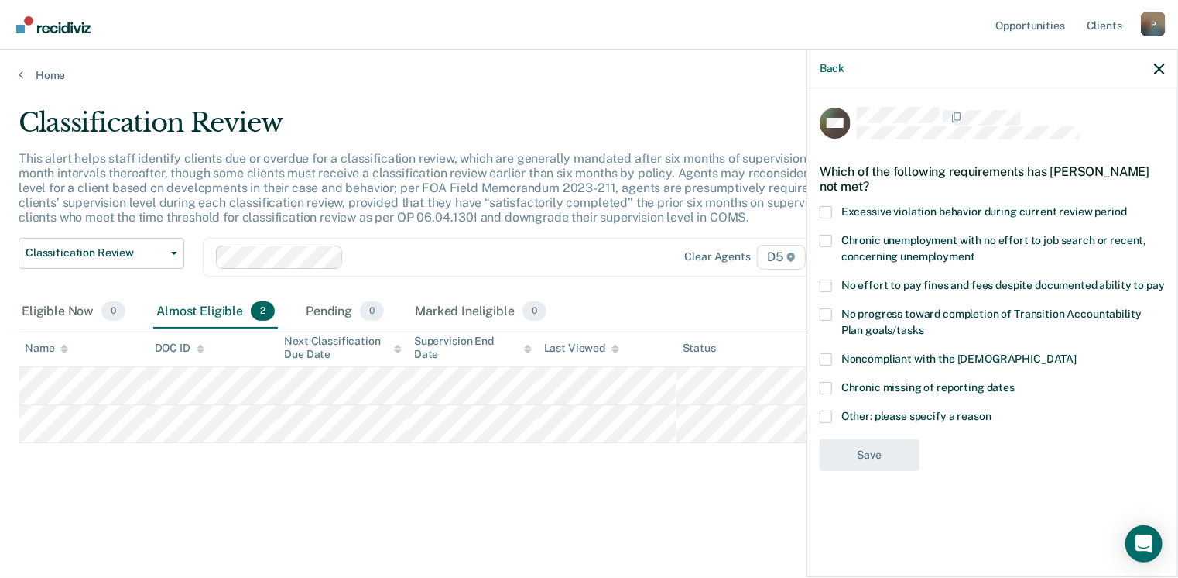
click at [826, 417] on span at bounding box center [826, 416] width 12 height 12
click at [992, 410] on input "Other: please specify a reason" at bounding box center [992, 410] width 0 height 0
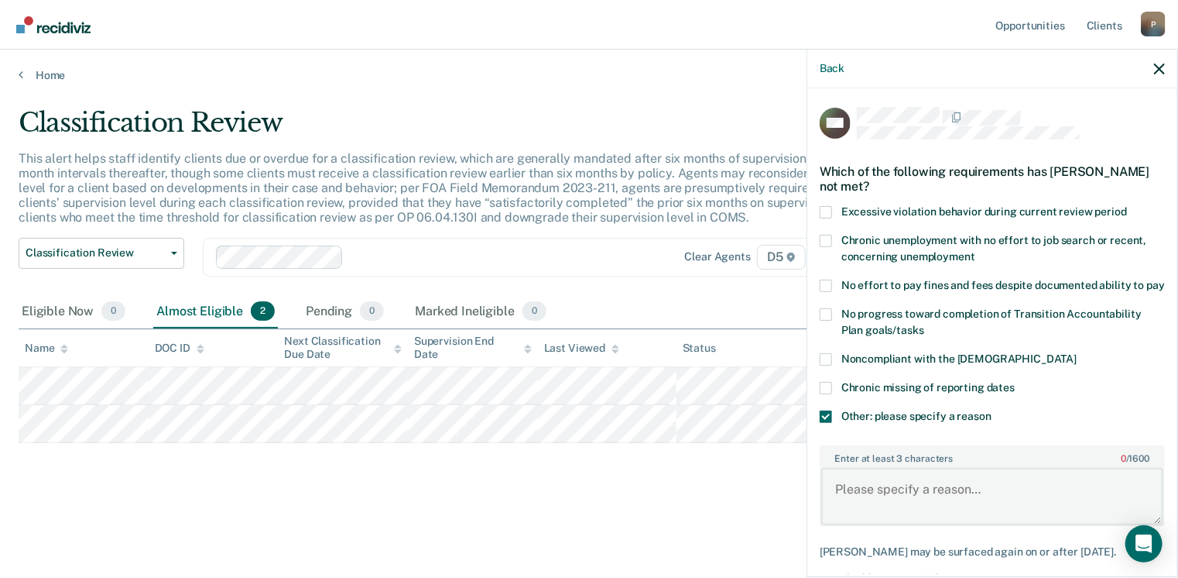
click at [855, 490] on textarea "Enter at least 3 characters 0 / 1600" at bounding box center [992, 496] width 342 height 57
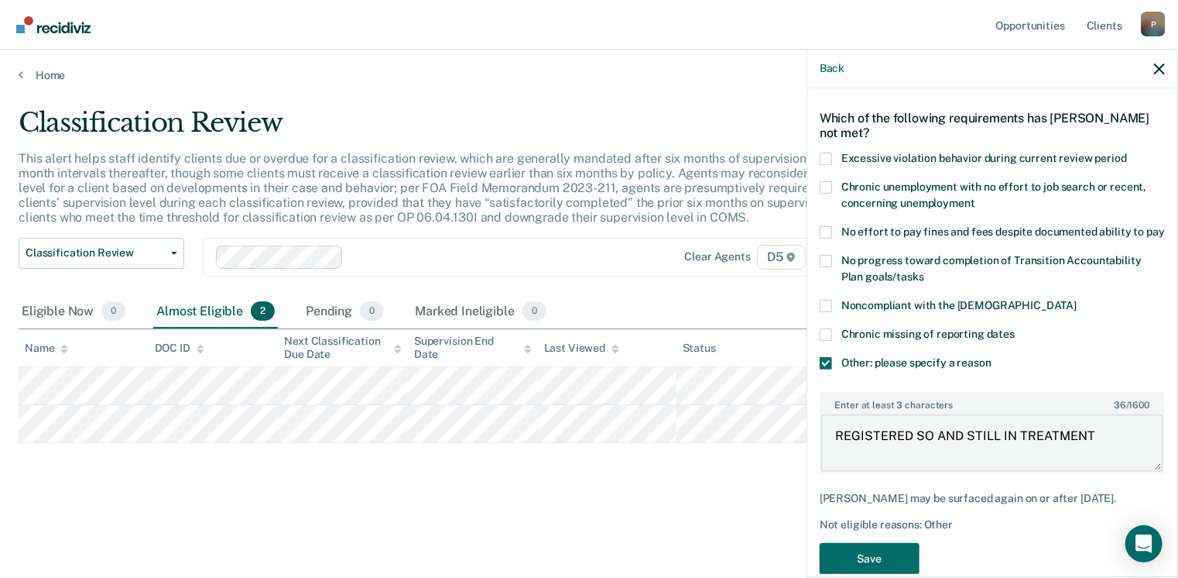
scroll to position [95, 0]
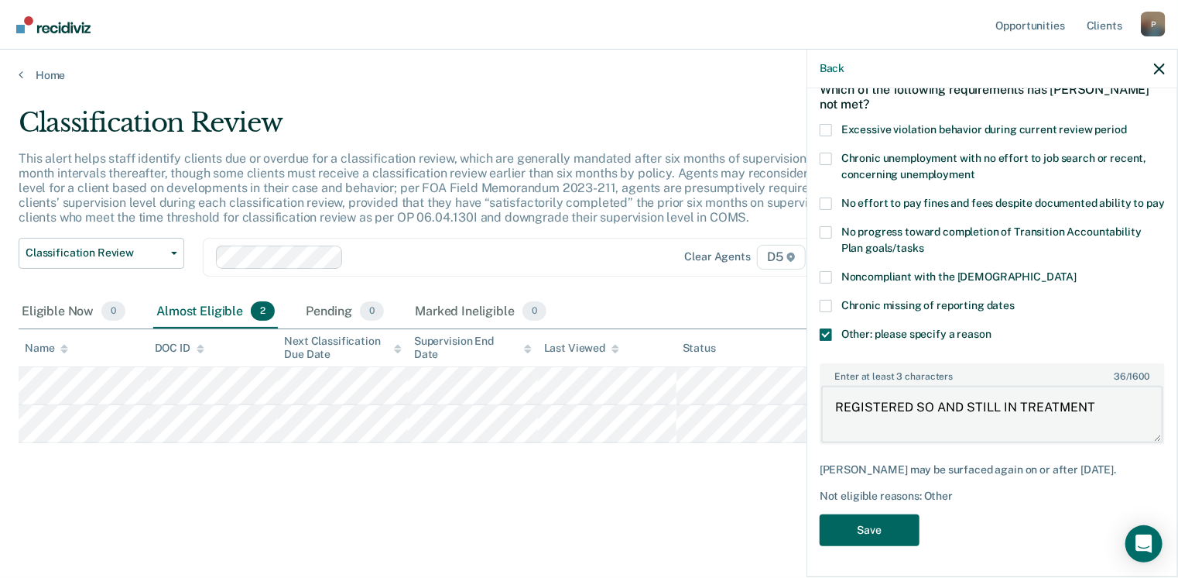
type textarea "REGISTERED SO AND STILL IN TREATMENT"
click at [883, 527] on button "Save" at bounding box center [870, 530] width 100 height 32
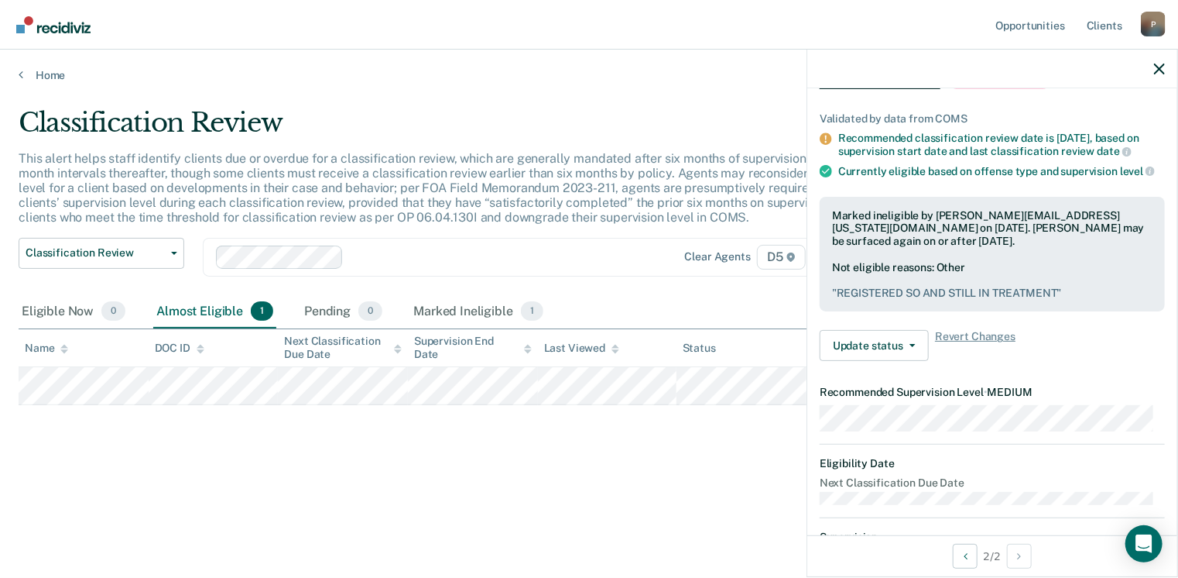
click at [1154, 64] on div at bounding box center [993, 69] width 370 height 39
click at [1158, 64] on icon "button" at bounding box center [1159, 68] width 11 height 11
